Goal: Transaction & Acquisition: Purchase product/service

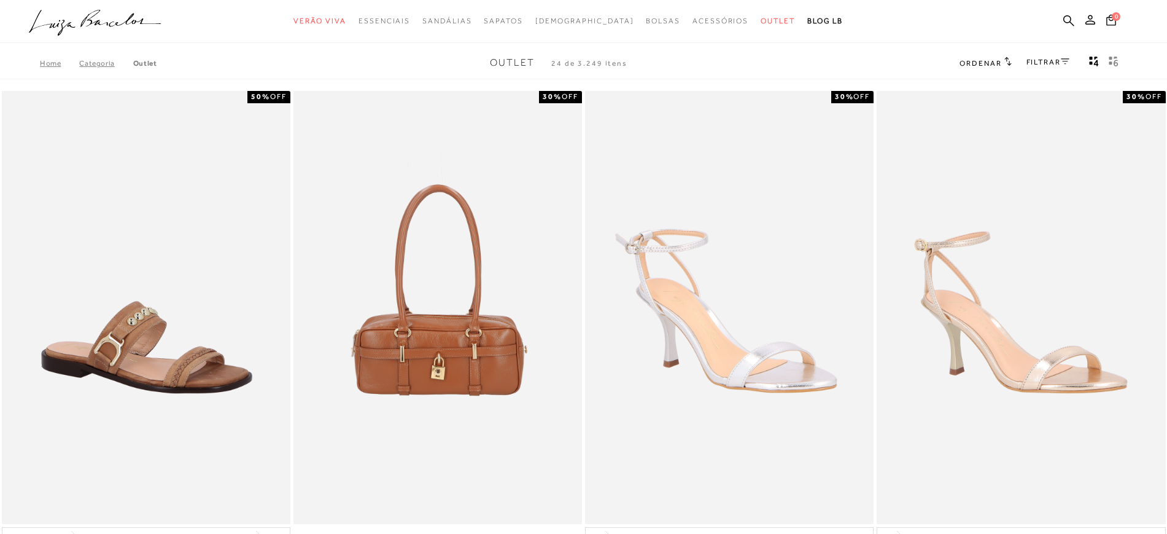
click at [1040, 61] on link "FILTRAR" at bounding box center [1048, 62] width 43 height 9
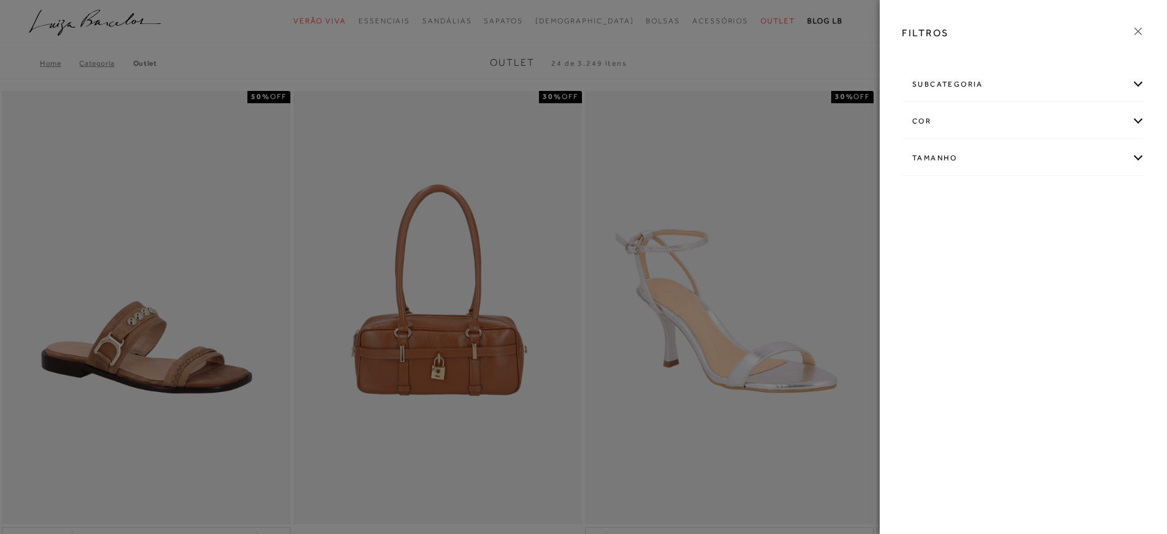
click at [986, 86] on div "subcategoria" at bounding box center [1024, 84] width 242 height 33
click at [954, 149] on div "cor" at bounding box center [1024, 154] width 242 height 33
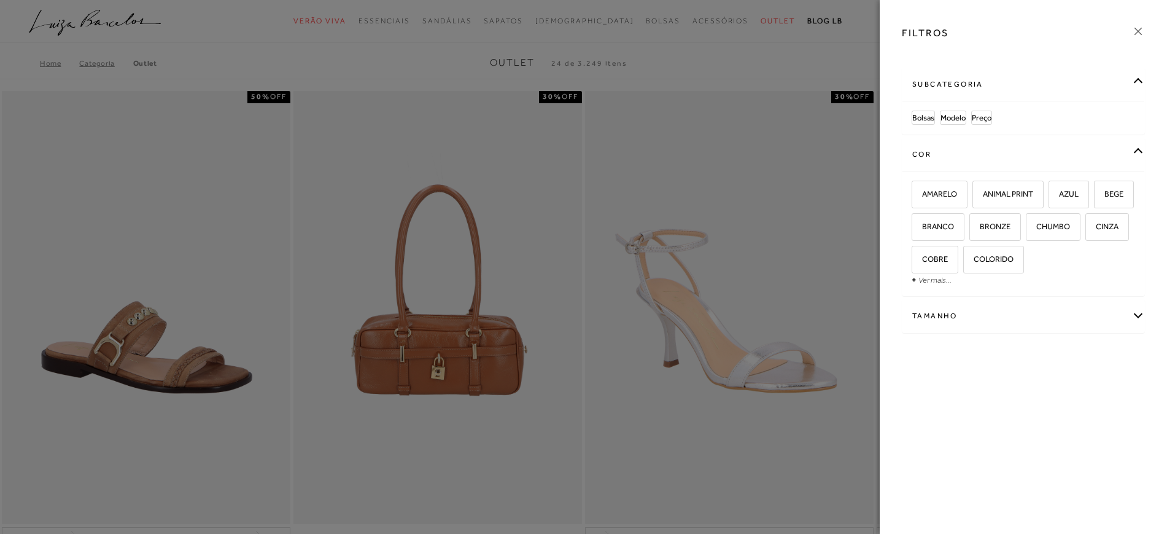
click at [974, 325] on div "Tamanho" at bounding box center [1024, 316] width 242 height 33
click at [932, 411] on link "Ver mais..." at bounding box center [935, 408] width 33 height 9
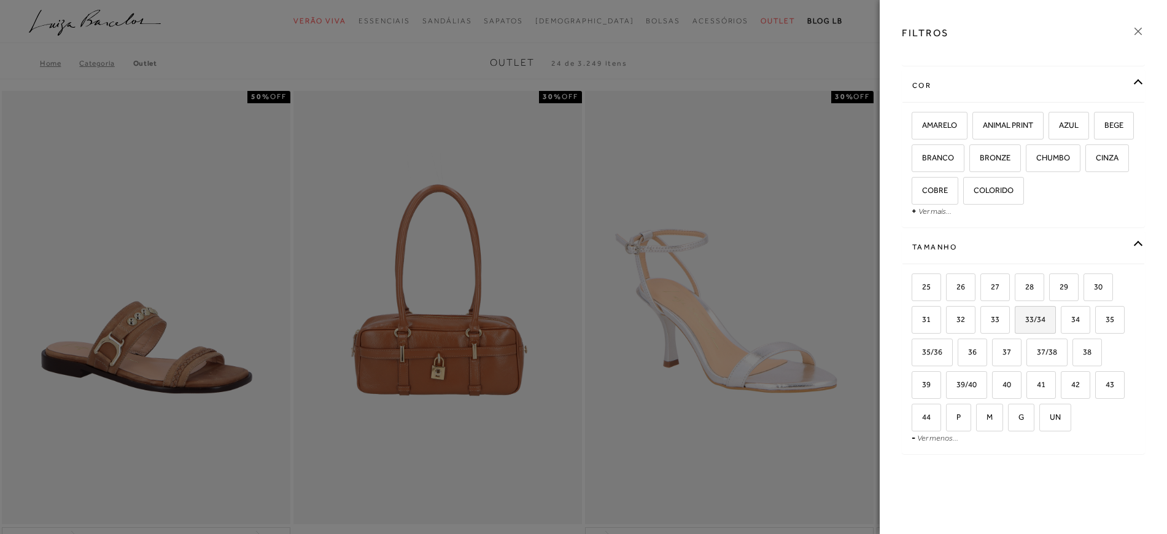
scroll to position [134, 0]
click at [931, 379] on span "39" at bounding box center [922, 383] width 18 height 9
click at [922, 380] on input "39" at bounding box center [916, 386] width 12 height 12
checkbox input "true"
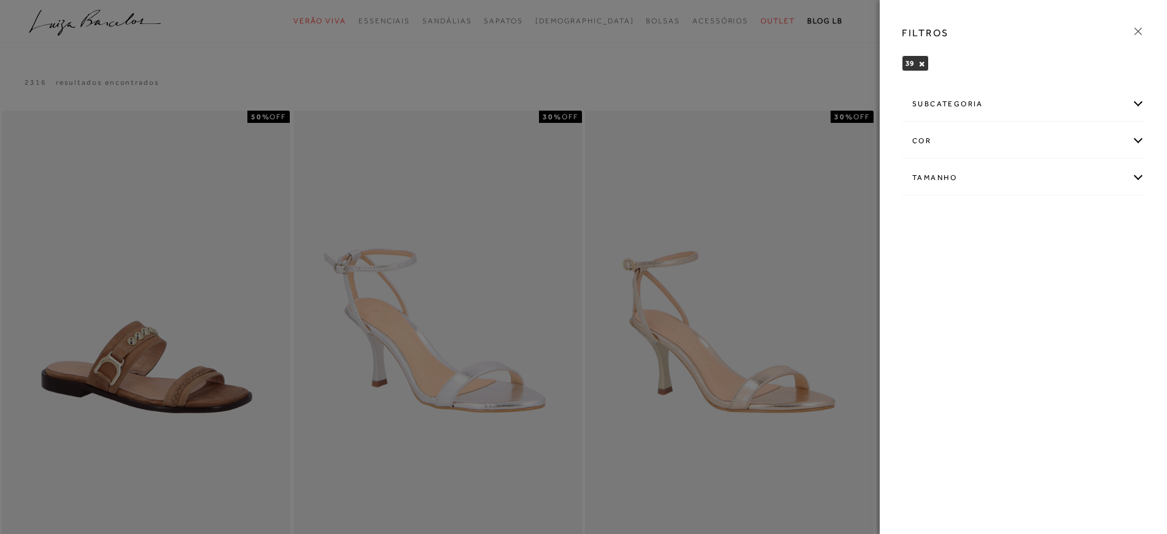
click at [1143, 28] on icon at bounding box center [1139, 32] width 14 height 14
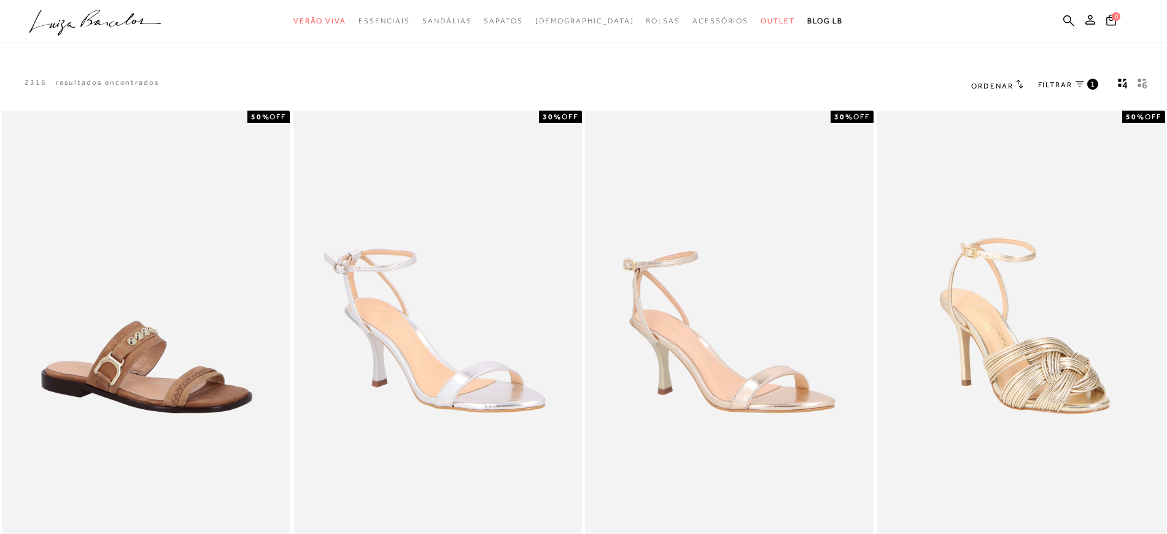
click at [997, 84] on span "Ordenar" at bounding box center [992, 86] width 42 height 9
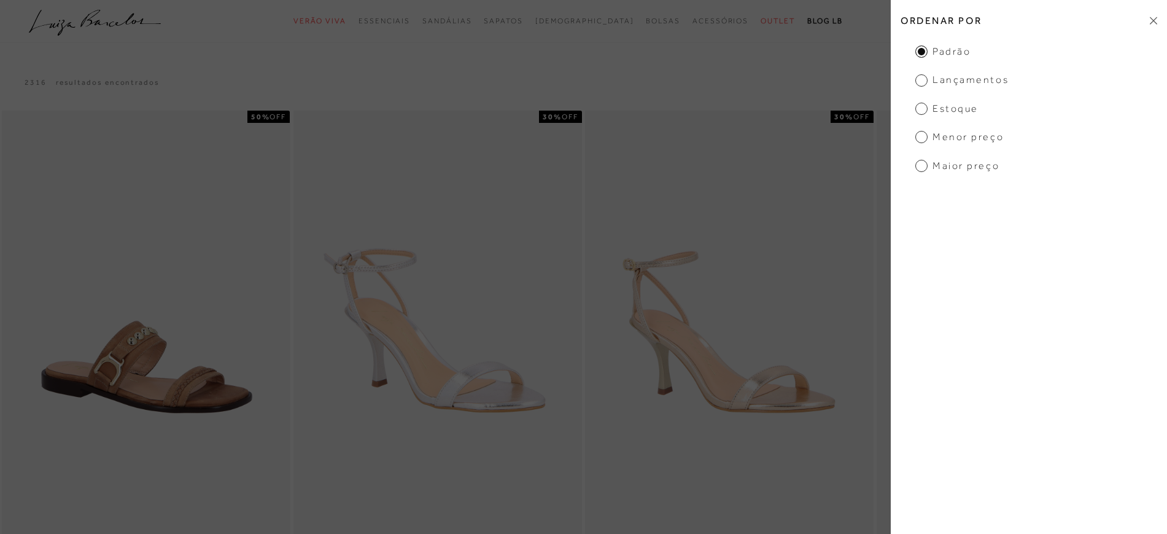
click at [965, 140] on span "Menor Preço" at bounding box center [960, 137] width 88 height 14
